Goal: Information Seeking & Learning: Learn about a topic

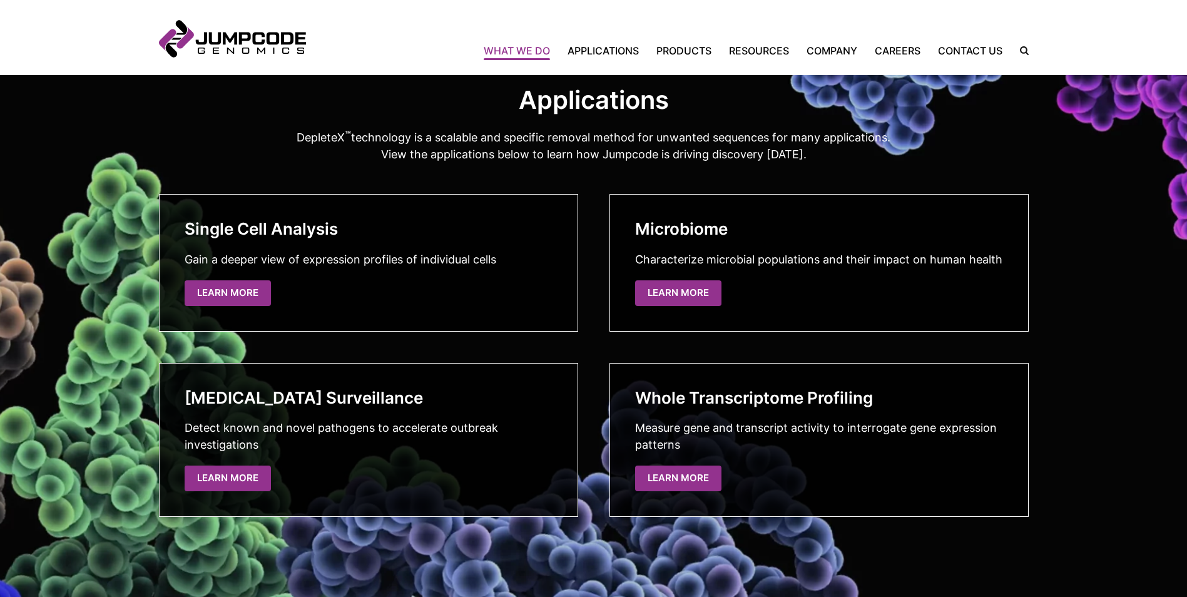
scroll to position [2065, 0]
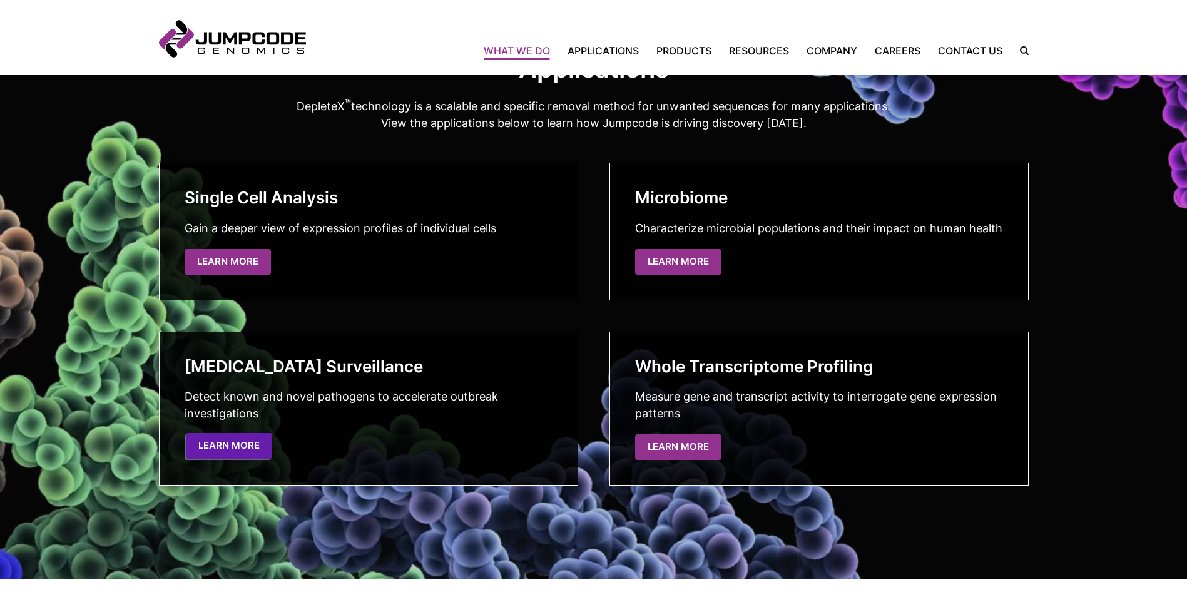
click at [235, 447] on link "Learn More" at bounding box center [229, 446] width 86 height 26
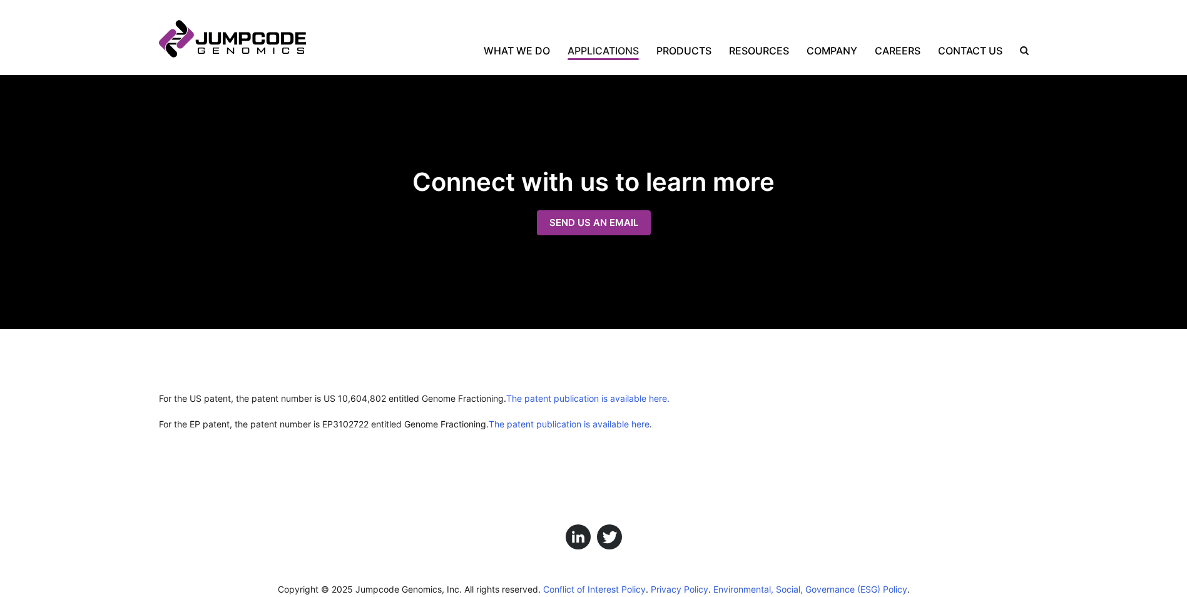
scroll to position [1439, 0]
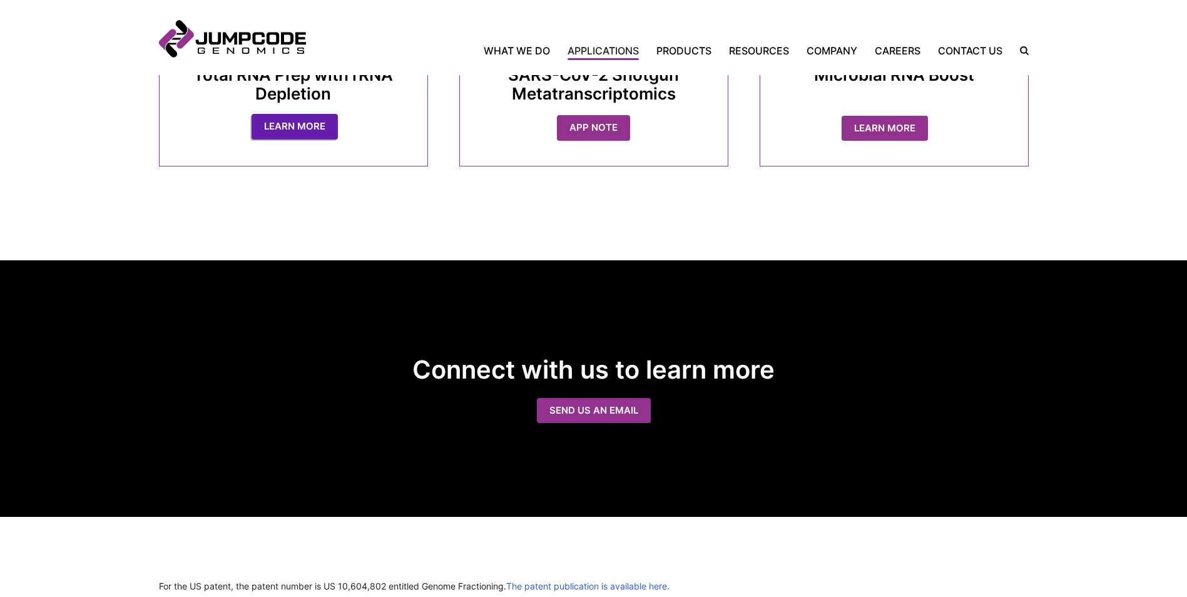
click at [290, 124] on link "Learn More" at bounding box center [295, 127] width 86 height 26
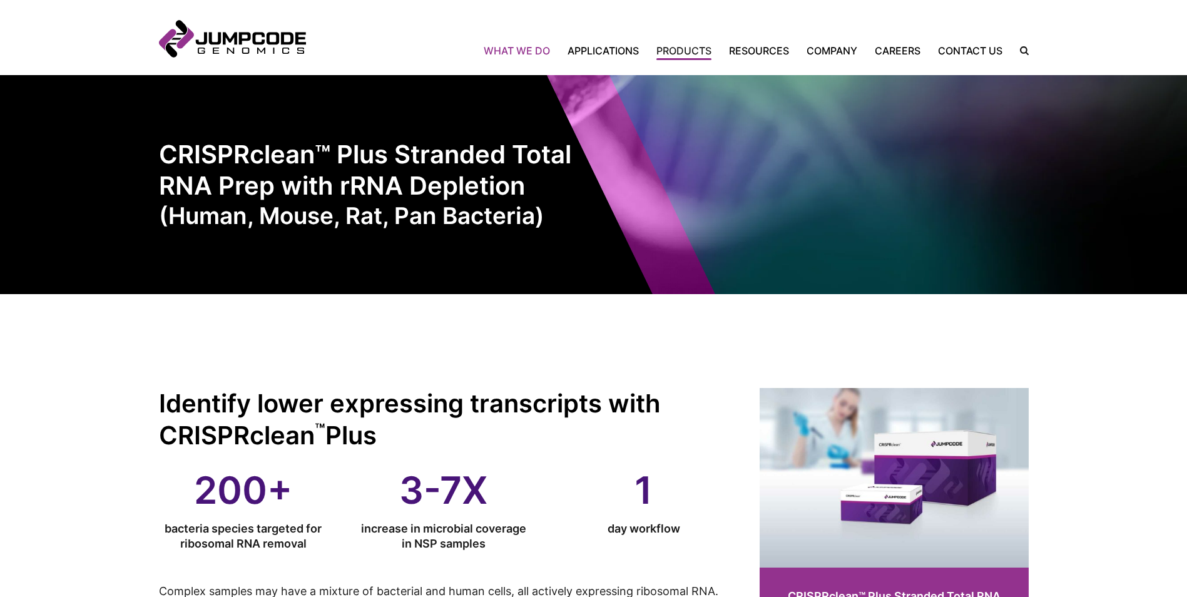
click at [520, 55] on link "What We Do" at bounding box center [521, 50] width 75 height 15
